Goal: Transaction & Acquisition: Purchase product/service

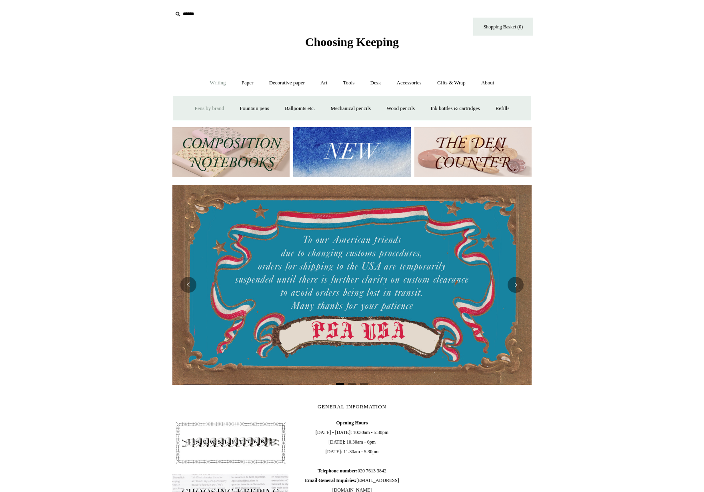
click at [200, 103] on link "Pens by brand +" at bounding box center [210, 108] width 44 height 21
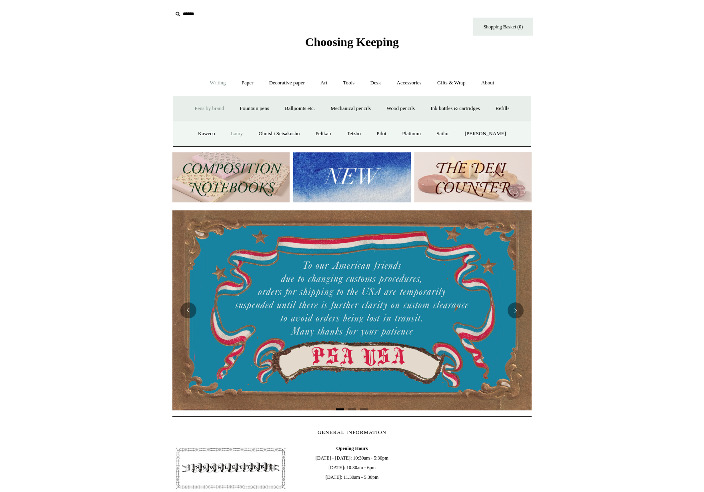
click at [238, 136] on link "Lamy" at bounding box center [237, 133] width 26 height 21
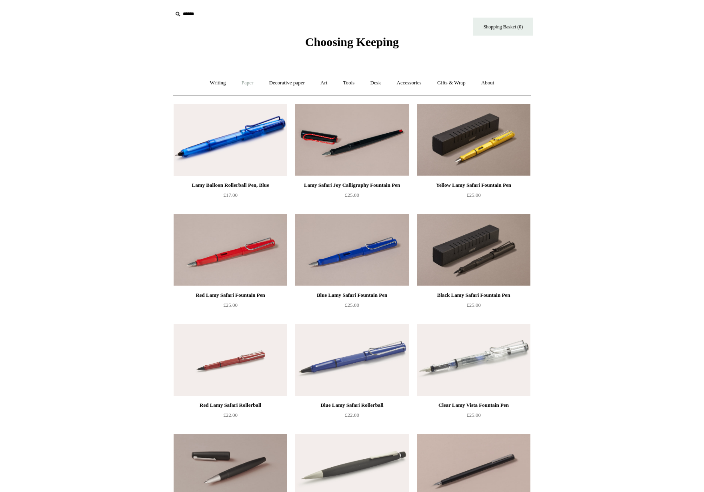
click at [235, 86] on link "Paper +" at bounding box center [248, 82] width 26 height 21
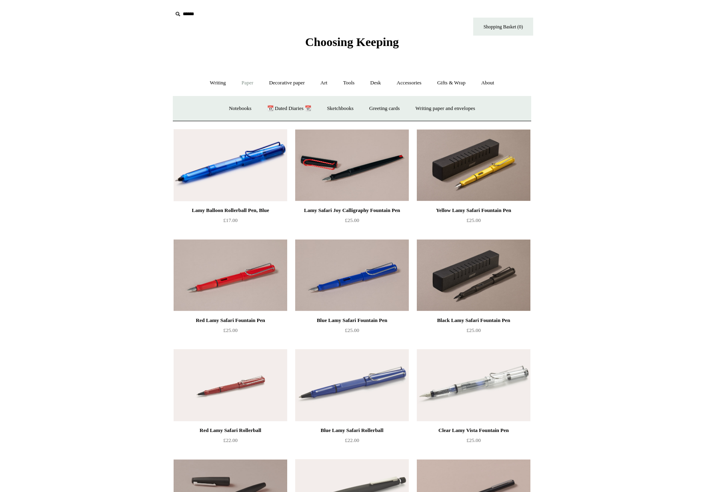
click at [188, 10] on input "text" at bounding box center [222, 14] width 98 height 15
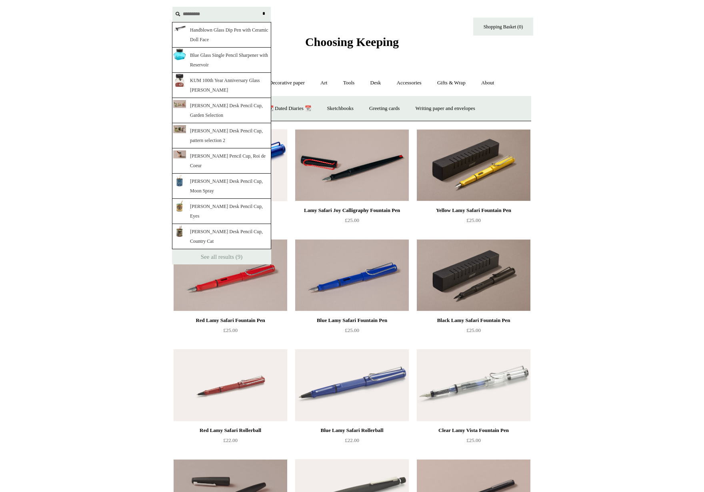
type input "*********"
click at [214, 37] on link "Handblown Glass Dip Pen with Ceramic Doll Face" at bounding box center [221, 35] width 99 height 26
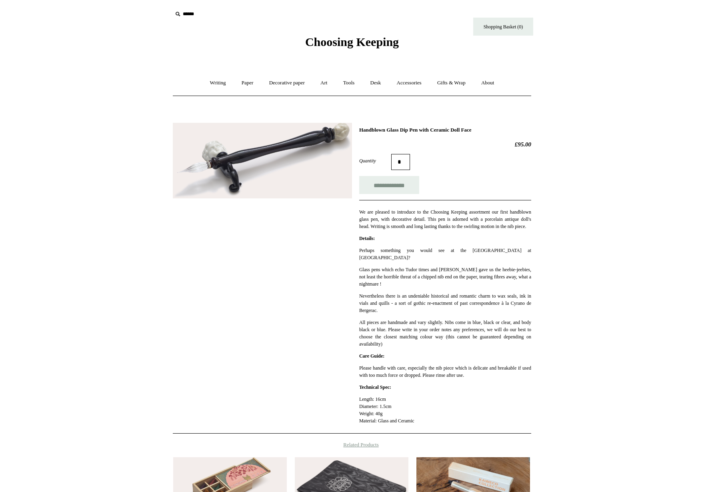
drag, startPoint x: 344, startPoint y: 46, endPoint x: 325, endPoint y: 46, distance: 18.8
click at [344, 46] on span "Choosing Keeping" at bounding box center [352, 41] width 94 height 13
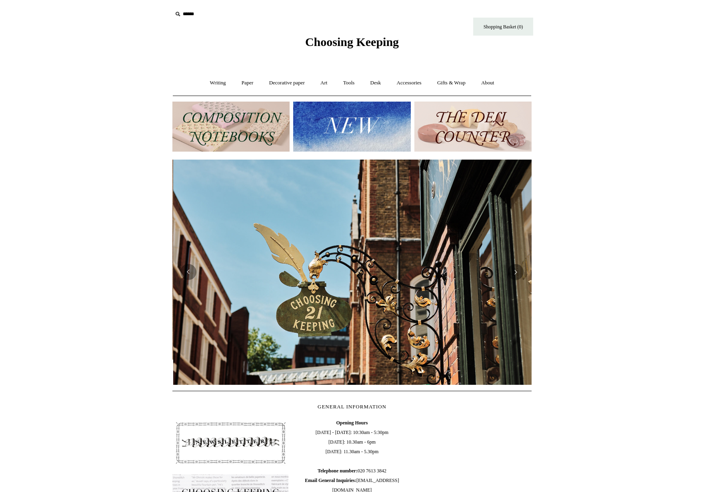
scroll to position [0, 359]
